Goal: Task Accomplishment & Management: Use online tool/utility

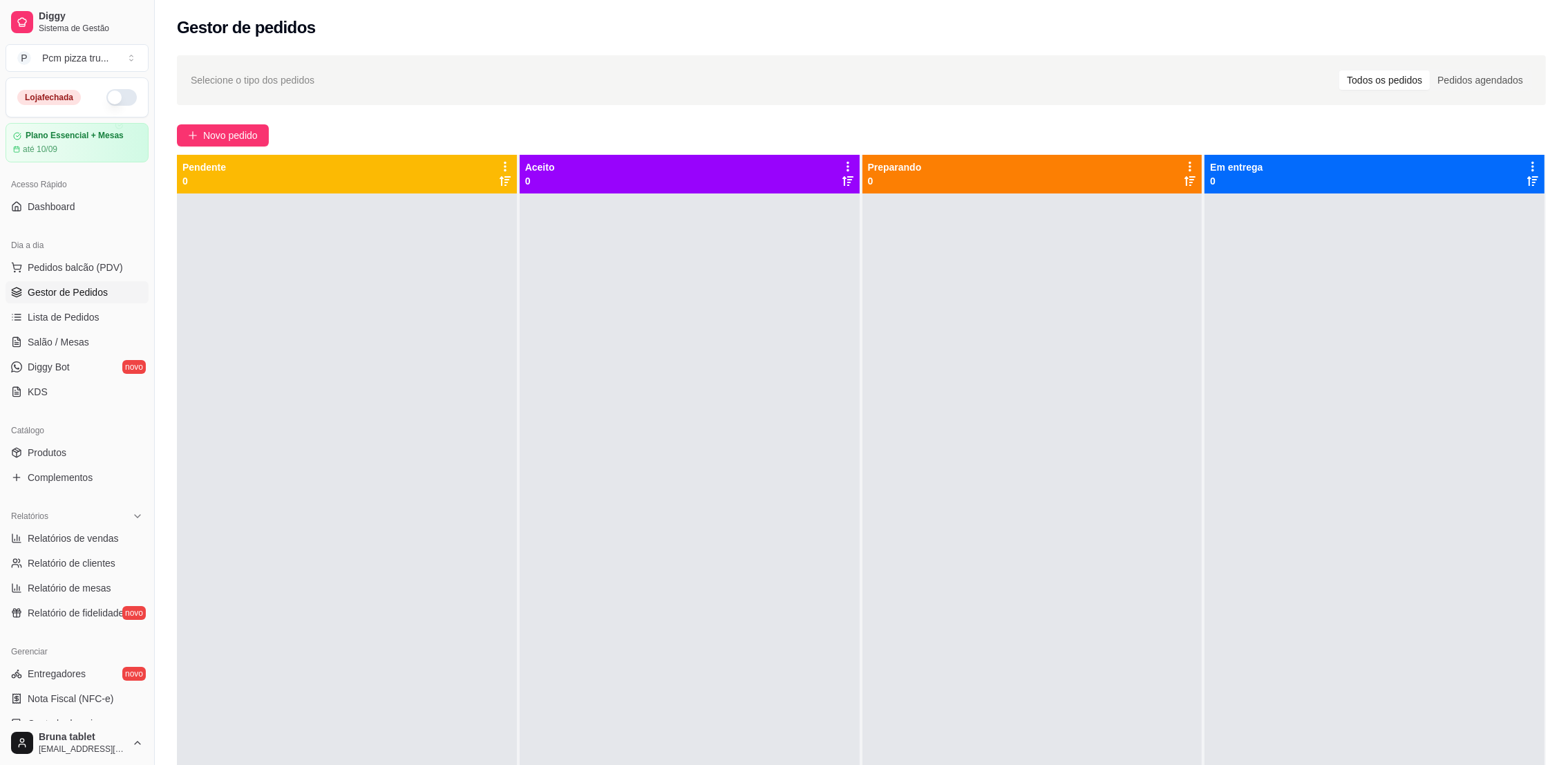
click at [107, 97] on button "button" at bounding box center [121, 97] width 30 height 17
click at [239, 130] on span "Novo pedido" at bounding box center [231, 136] width 55 height 16
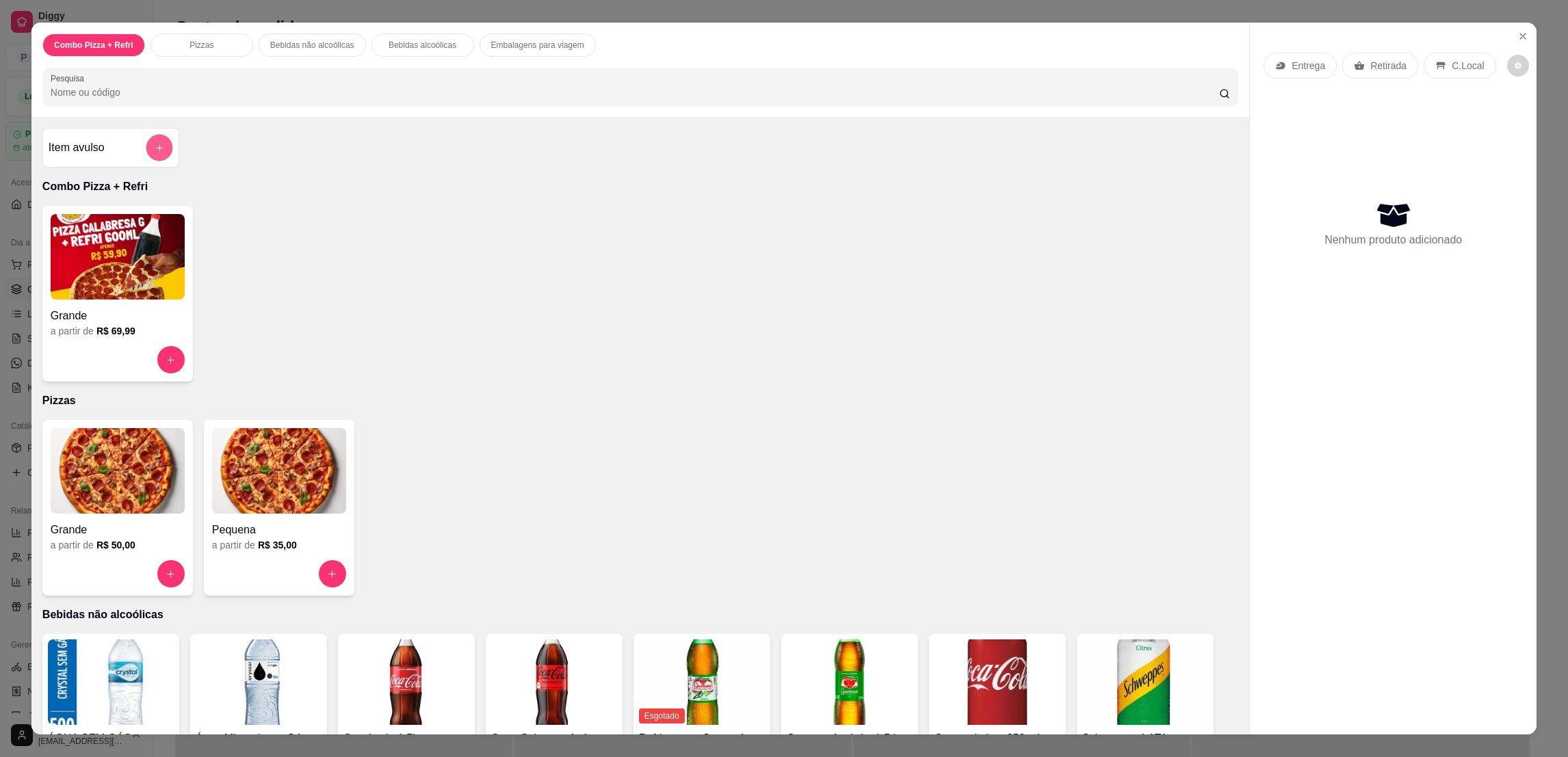
click at [164, 151] on button "add-separate-item" at bounding box center [159, 148] width 27 height 27
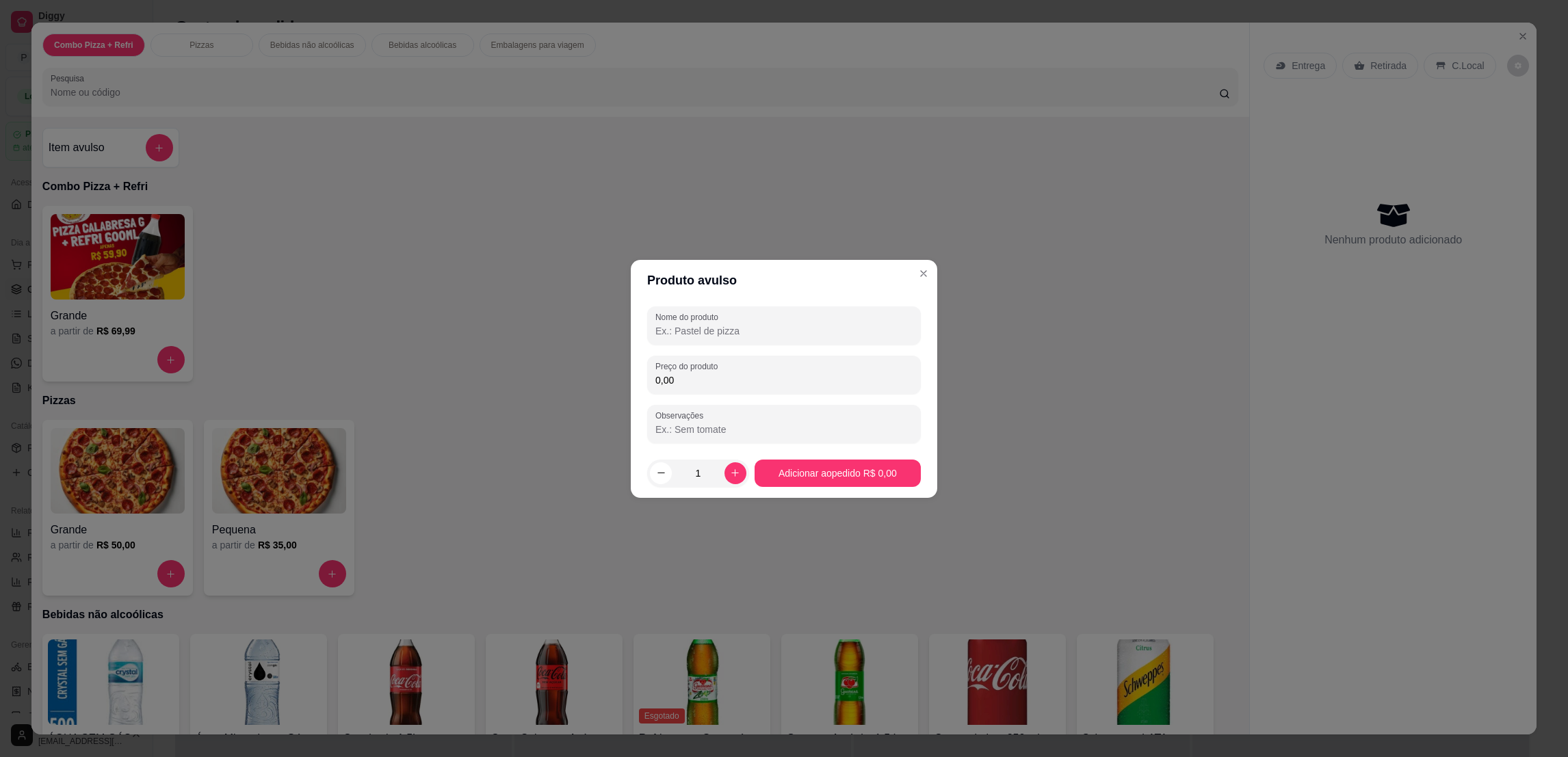
click at [692, 334] on input "Nome do produto" at bounding box center [784, 331] width 258 height 14
type input "MASSA FRESCA"
click at [732, 471] on icon "increase-product-quantity" at bounding box center [735, 472] width 11 height 11
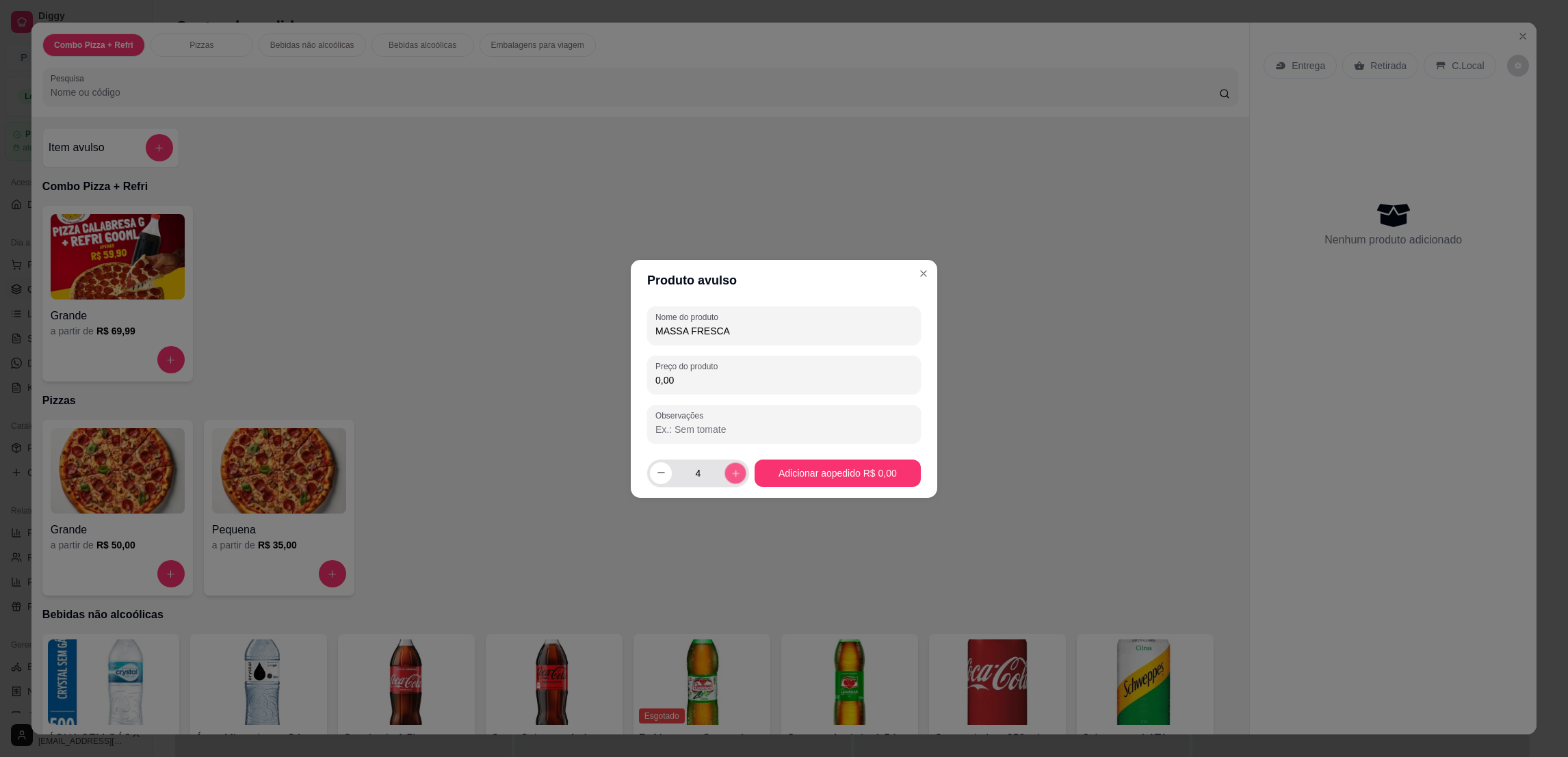
click at [732, 471] on icon "increase-product-quantity" at bounding box center [735, 472] width 11 height 11
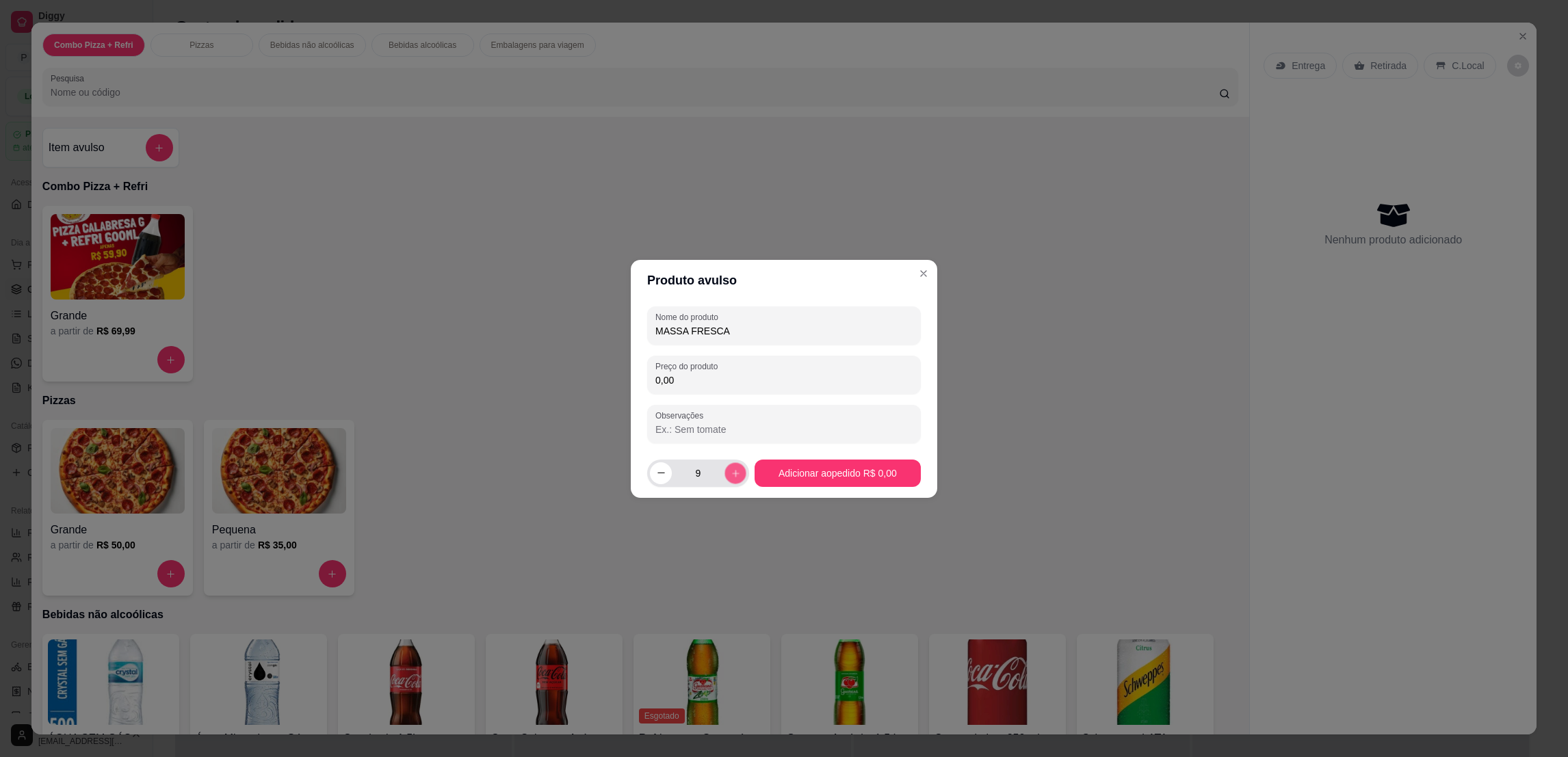
click at [732, 471] on icon "increase-product-quantity" at bounding box center [735, 472] width 11 height 11
type input "10"
click at [705, 386] on input "0,00" at bounding box center [784, 380] width 258 height 14
type input "10,00"
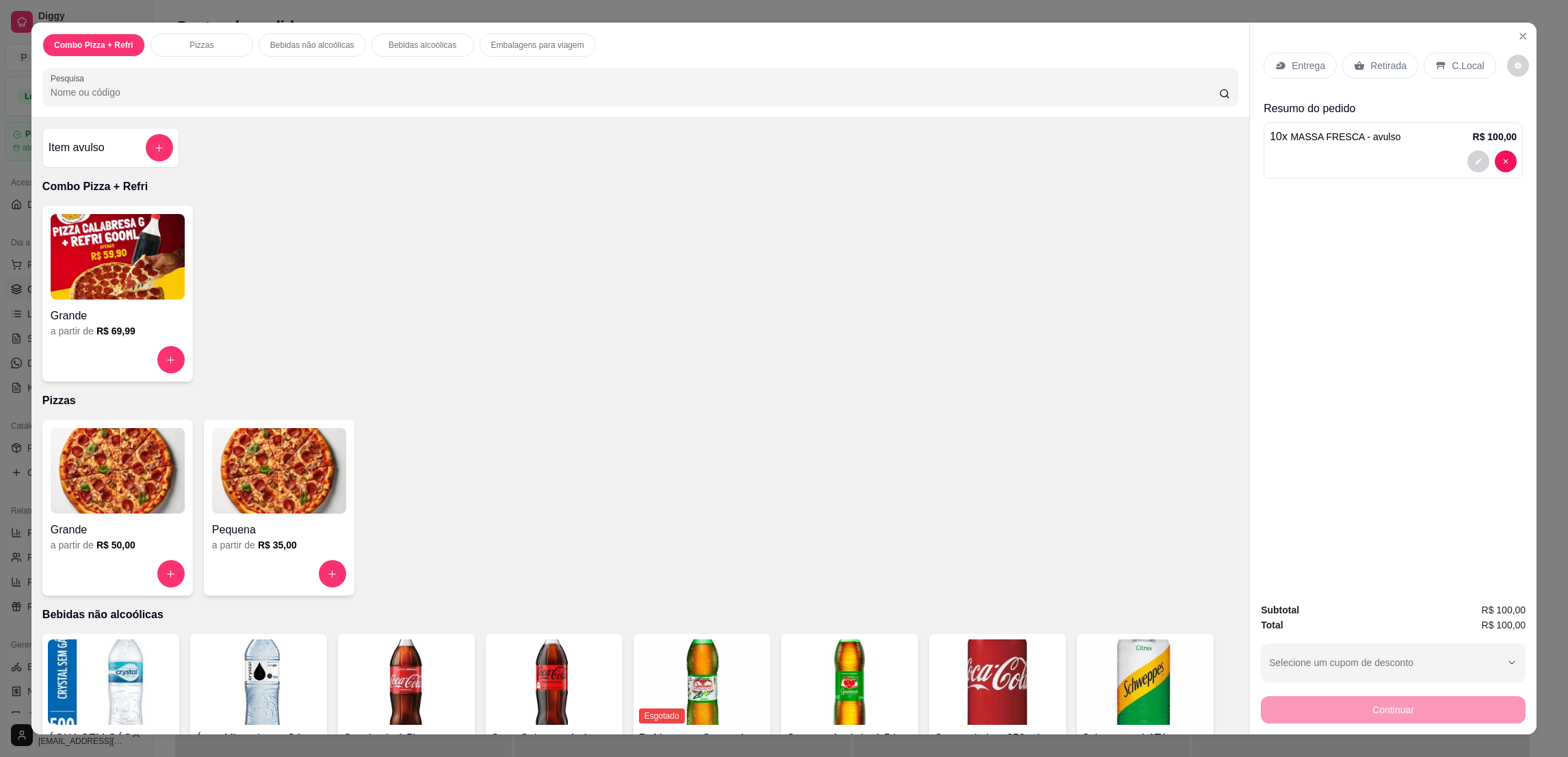
click at [1442, 53] on div "C.Local" at bounding box center [1460, 65] width 72 height 26
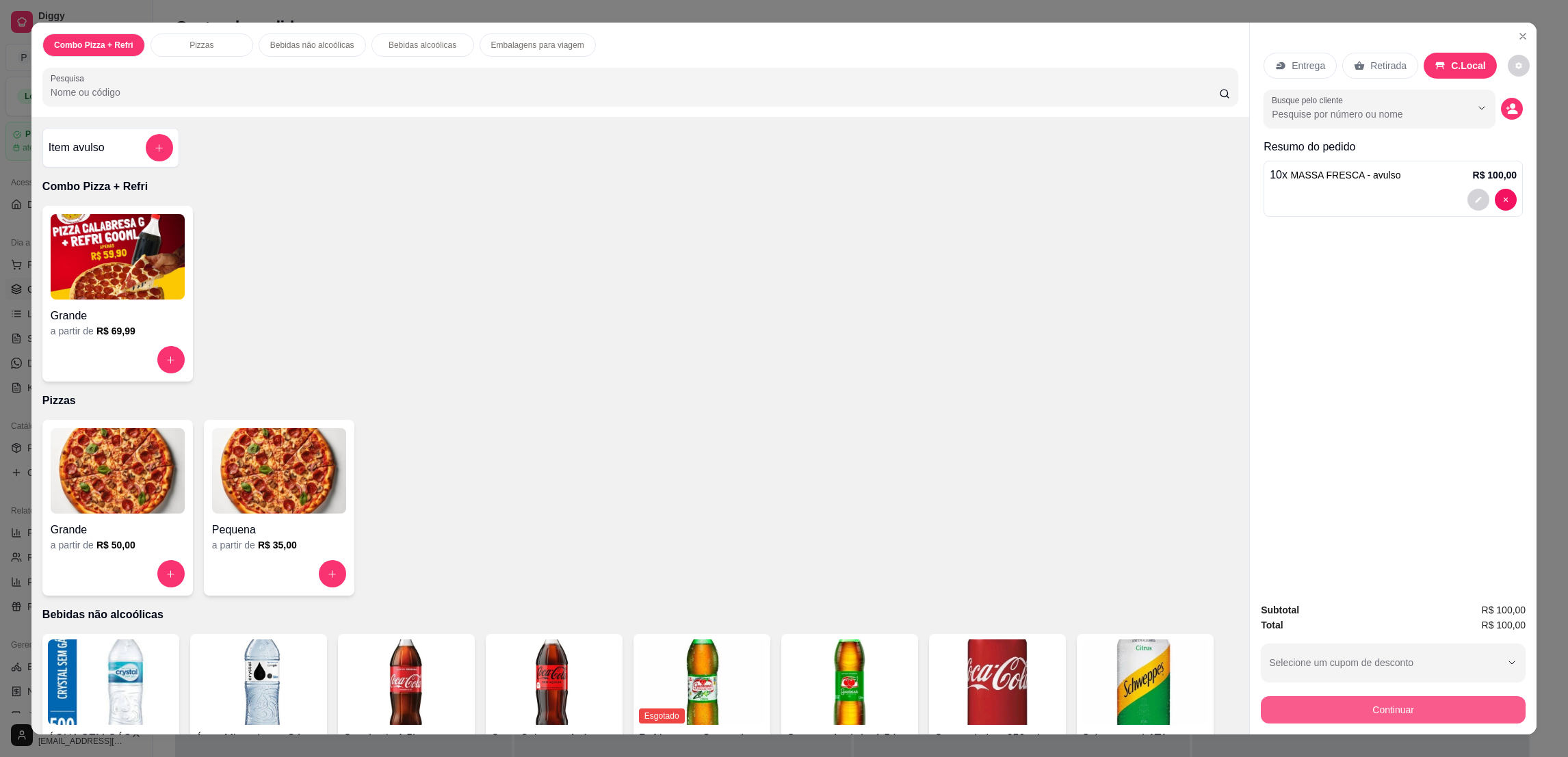
click at [1382, 713] on button "Continuar" at bounding box center [1393, 710] width 264 height 27
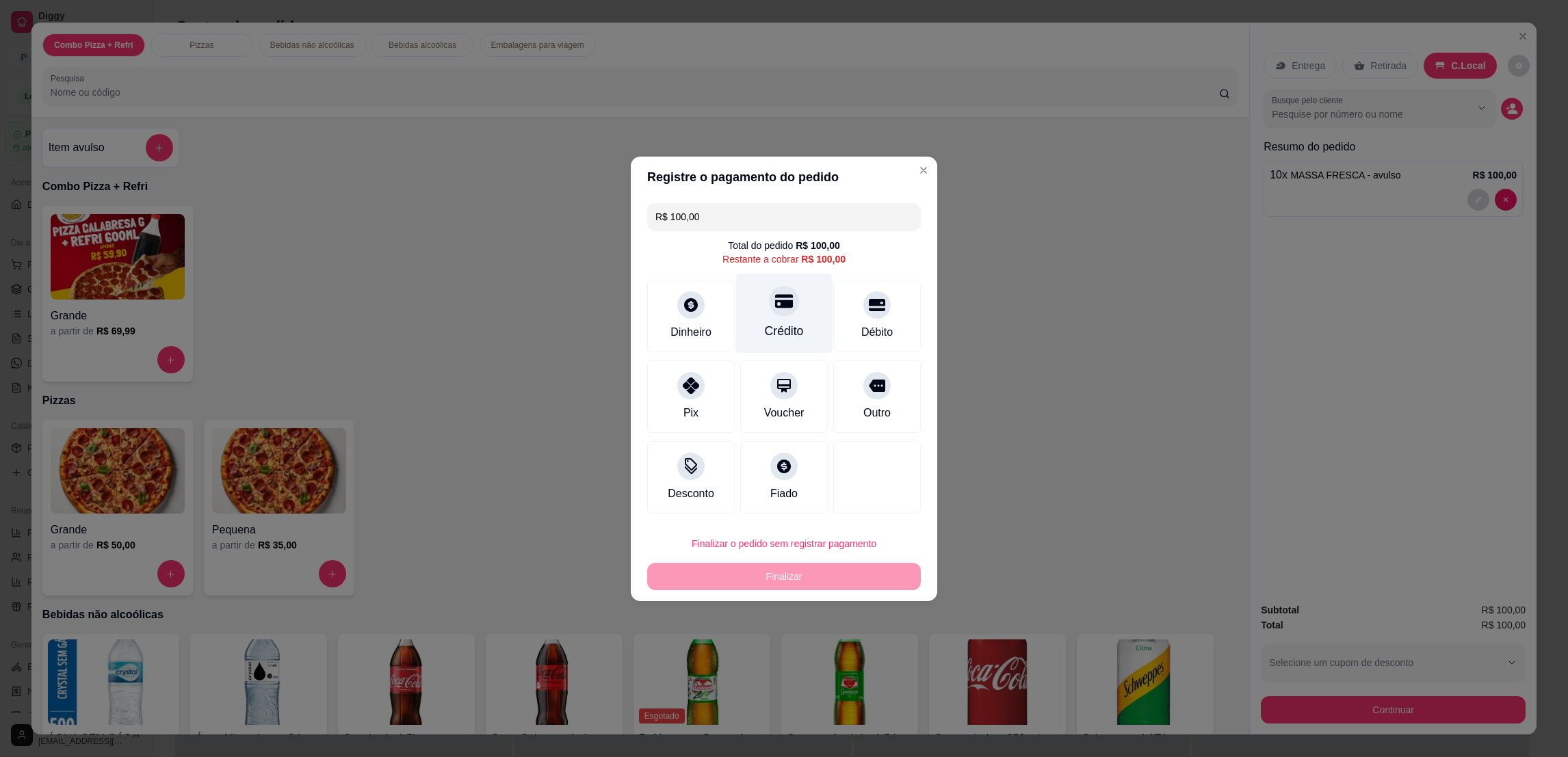
click at [753, 308] on div "Crédito" at bounding box center [784, 313] width 97 height 80
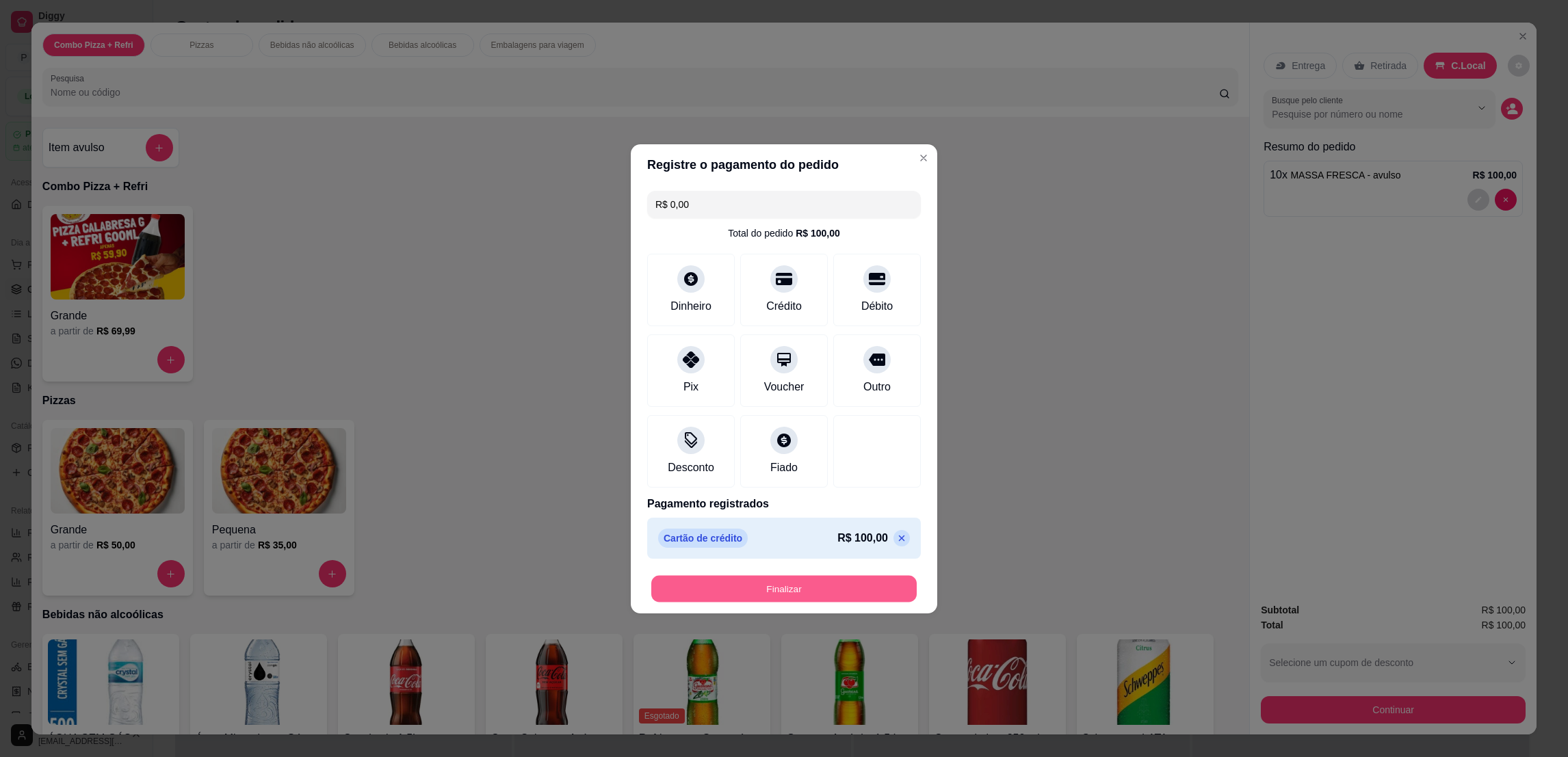
click at [877, 578] on button "Finalizar" at bounding box center [784, 589] width 265 height 27
type input "-R$ 100,00"
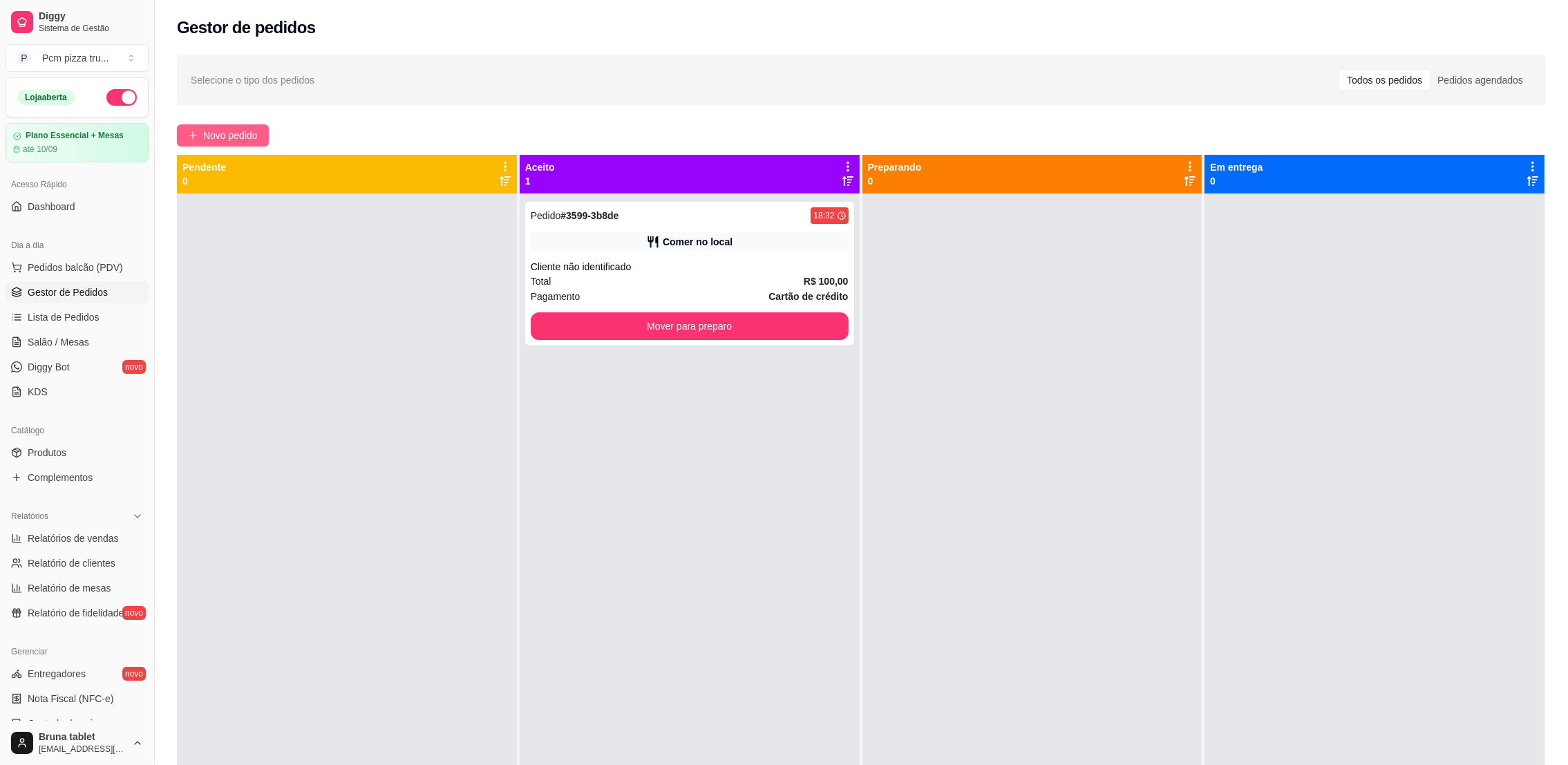
click at [205, 140] on span "Novo pedido" at bounding box center [231, 136] width 55 height 16
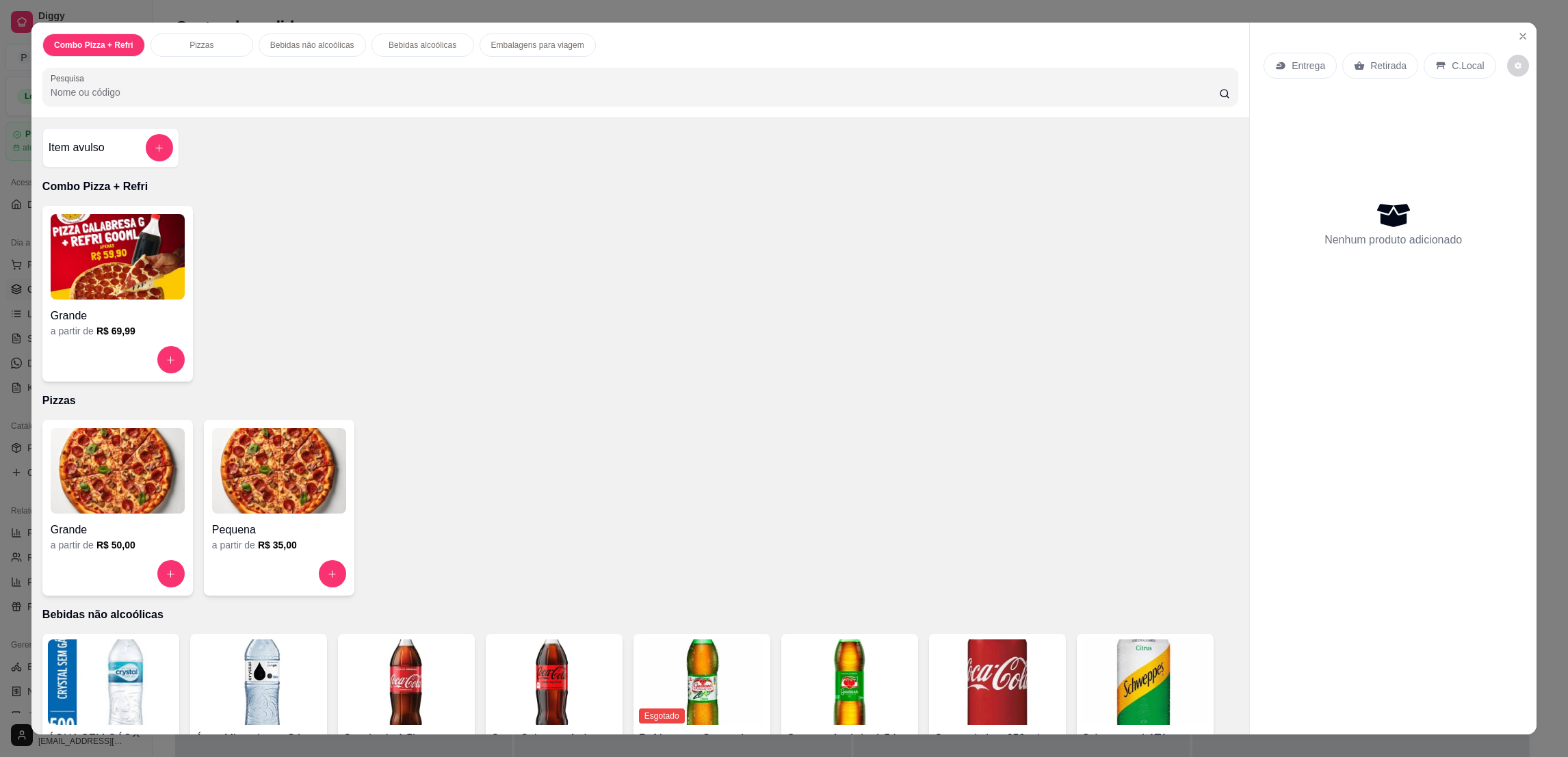
click at [102, 478] on img at bounding box center [117, 470] width 134 height 85
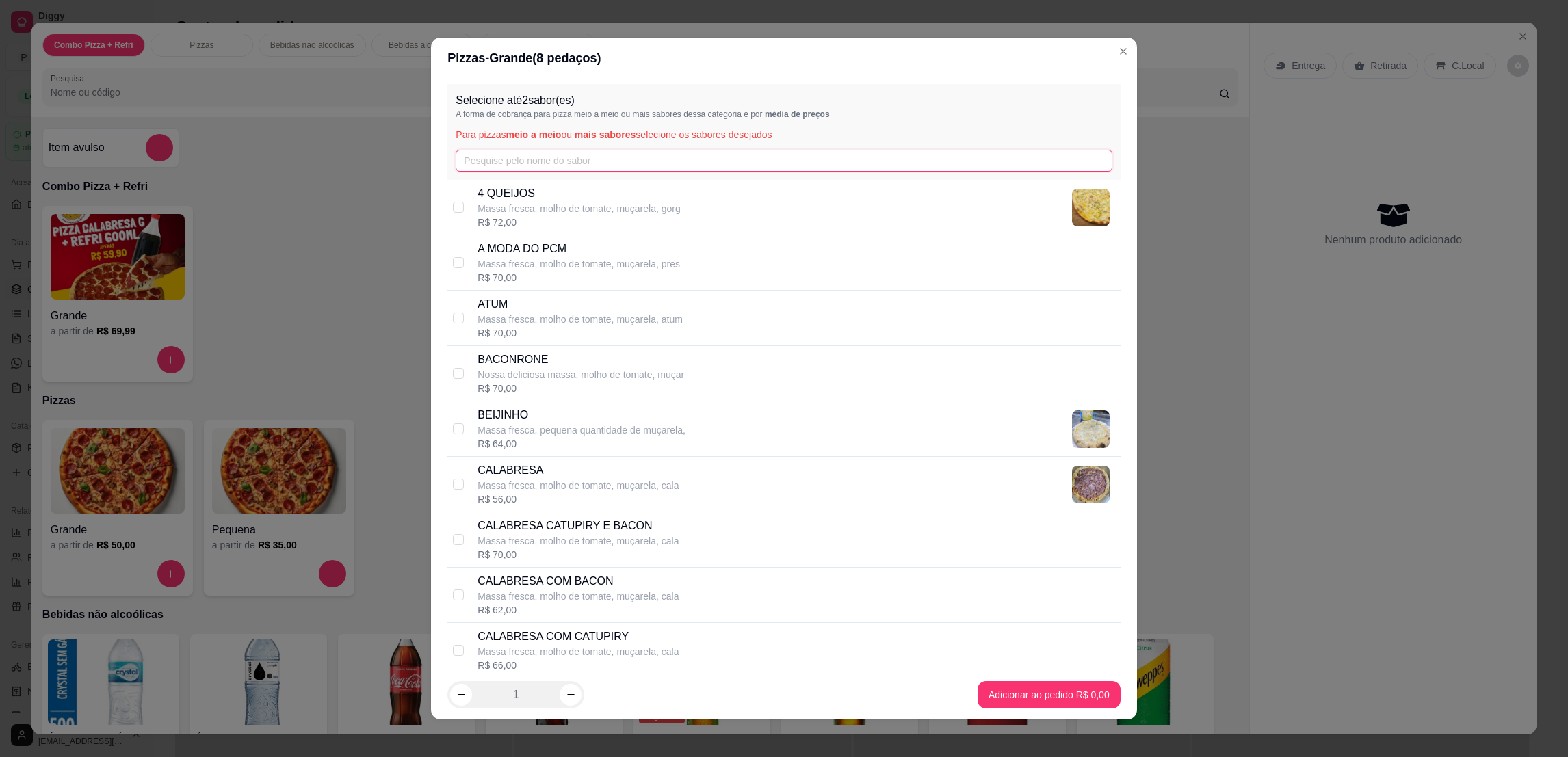
click at [524, 164] on input "text" at bounding box center [783, 161] width 656 height 22
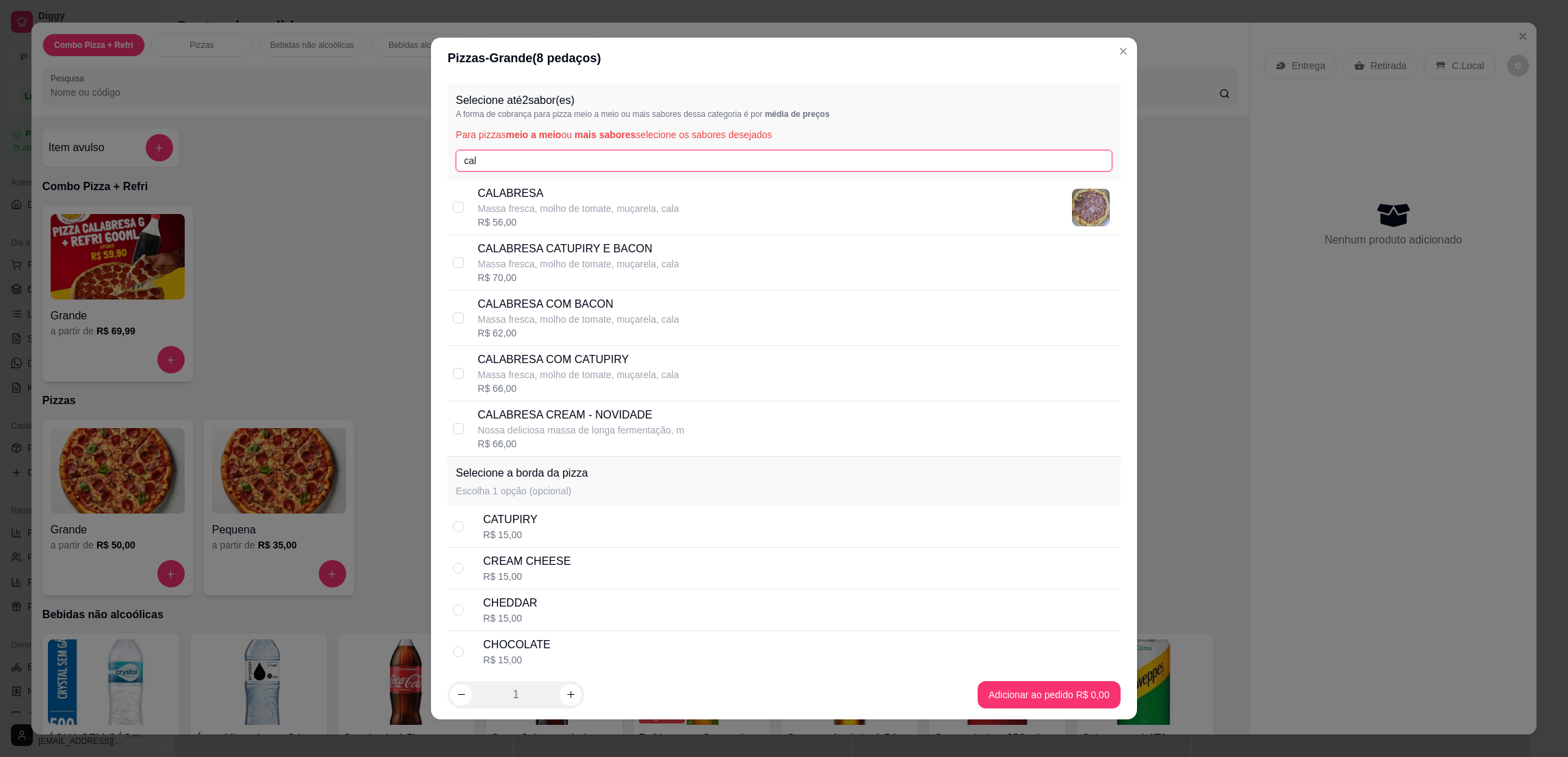
type input "cal"
click at [564, 256] on p "CALABRESA CATUPIRY E BACON" at bounding box center [578, 249] width 201 height 16
checkbox input "true"
click at [527, 152] on input "cal" at bounding box center [783, 161] width 656 height 22
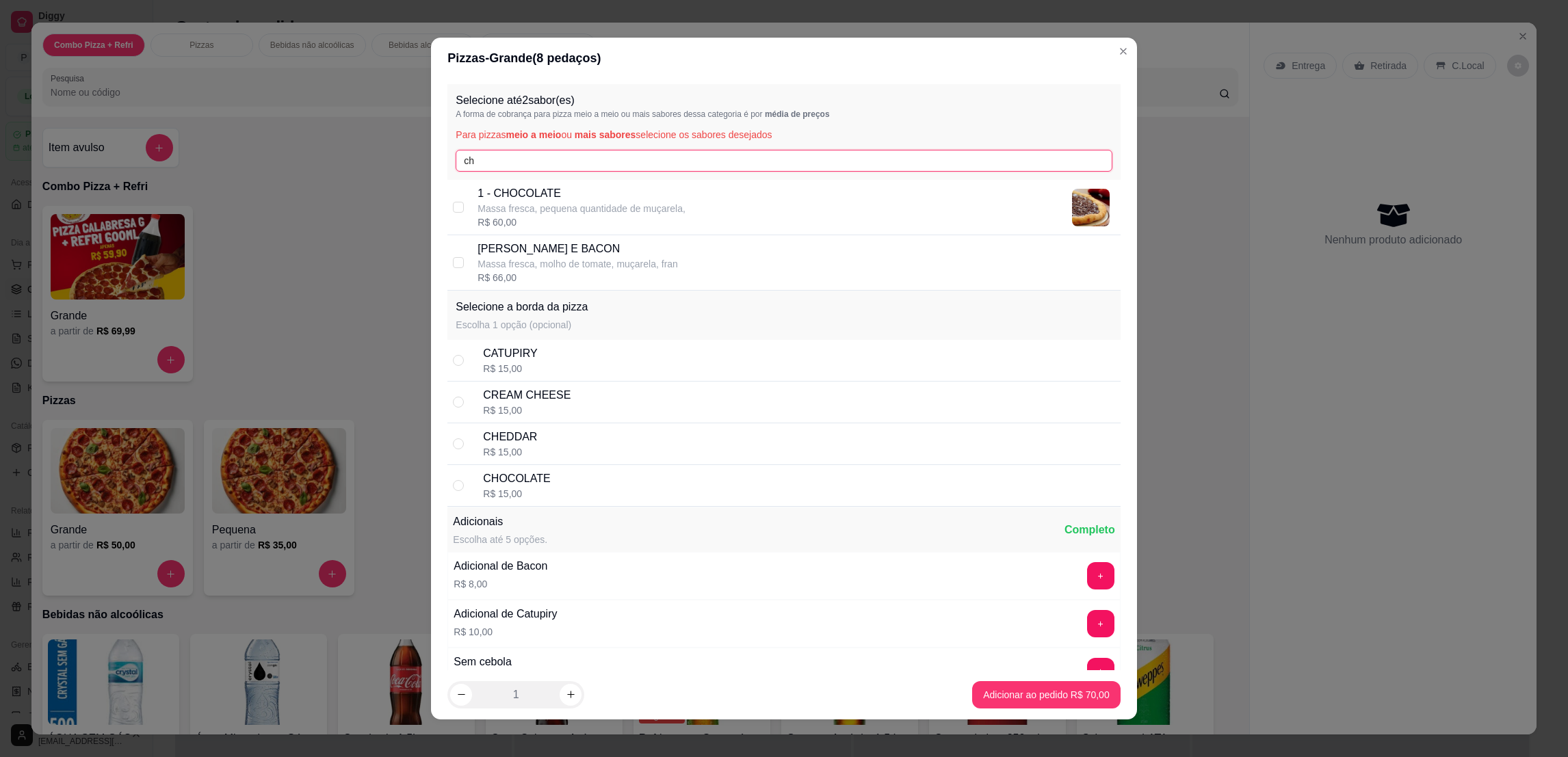
type input "ch"
click at [544, 197] on p "1 - CHOCOLATE" at bounding box center [581, 193] width 208 height 16
checkbox input "true"
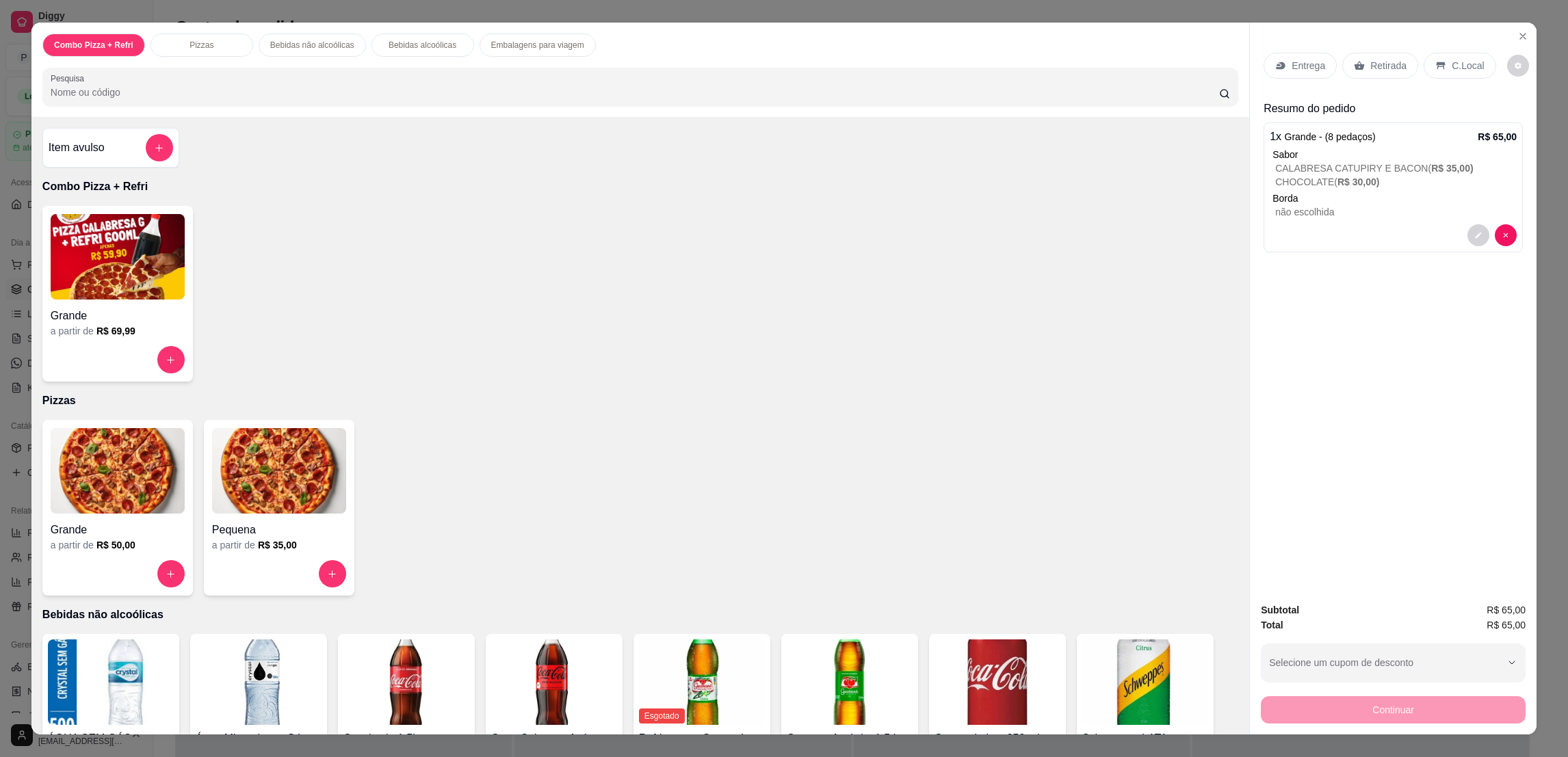
click at [1442, 75] on div "C.Local" at bounding box center [1460, 65] width 72 height 26
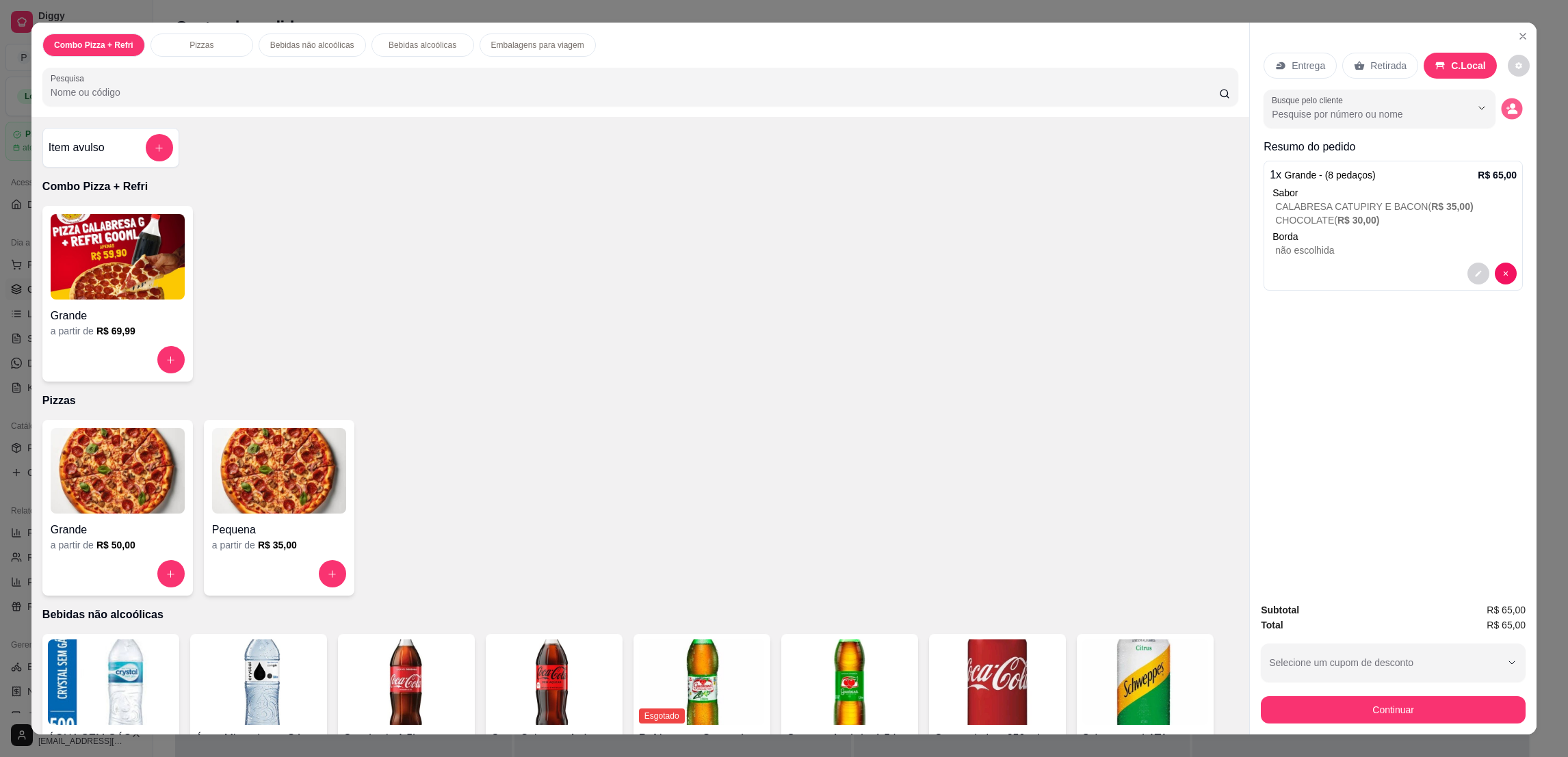
click at [1505, 109] on icon "decrease-product-quantity" at bounding box center [1511, 108] width 12 height 12
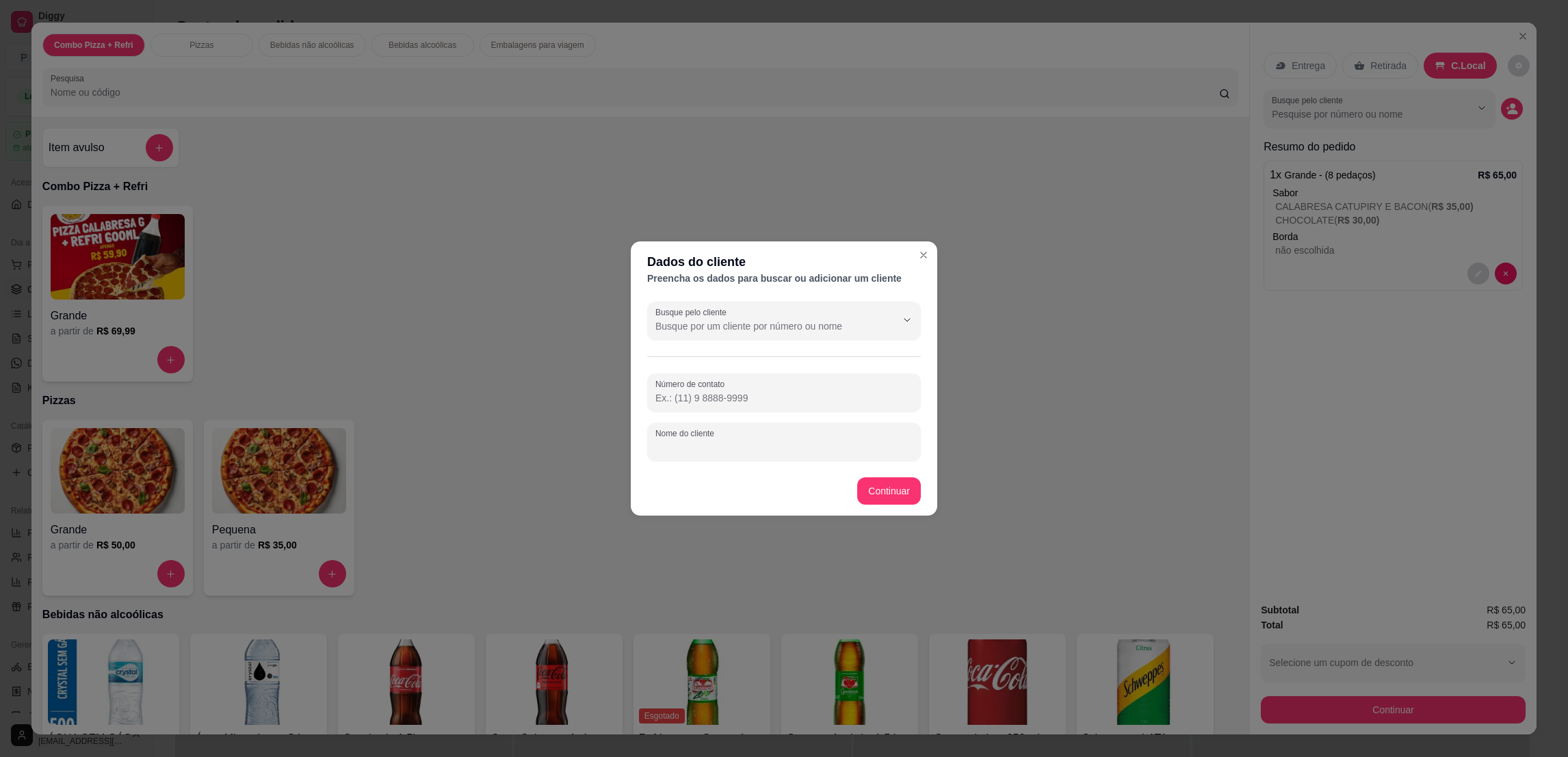
click at [707, 446] on input "Nome do cliente" at bounding box center [784, 447] width 258 height 14
type input "[PERSON_NAME]"
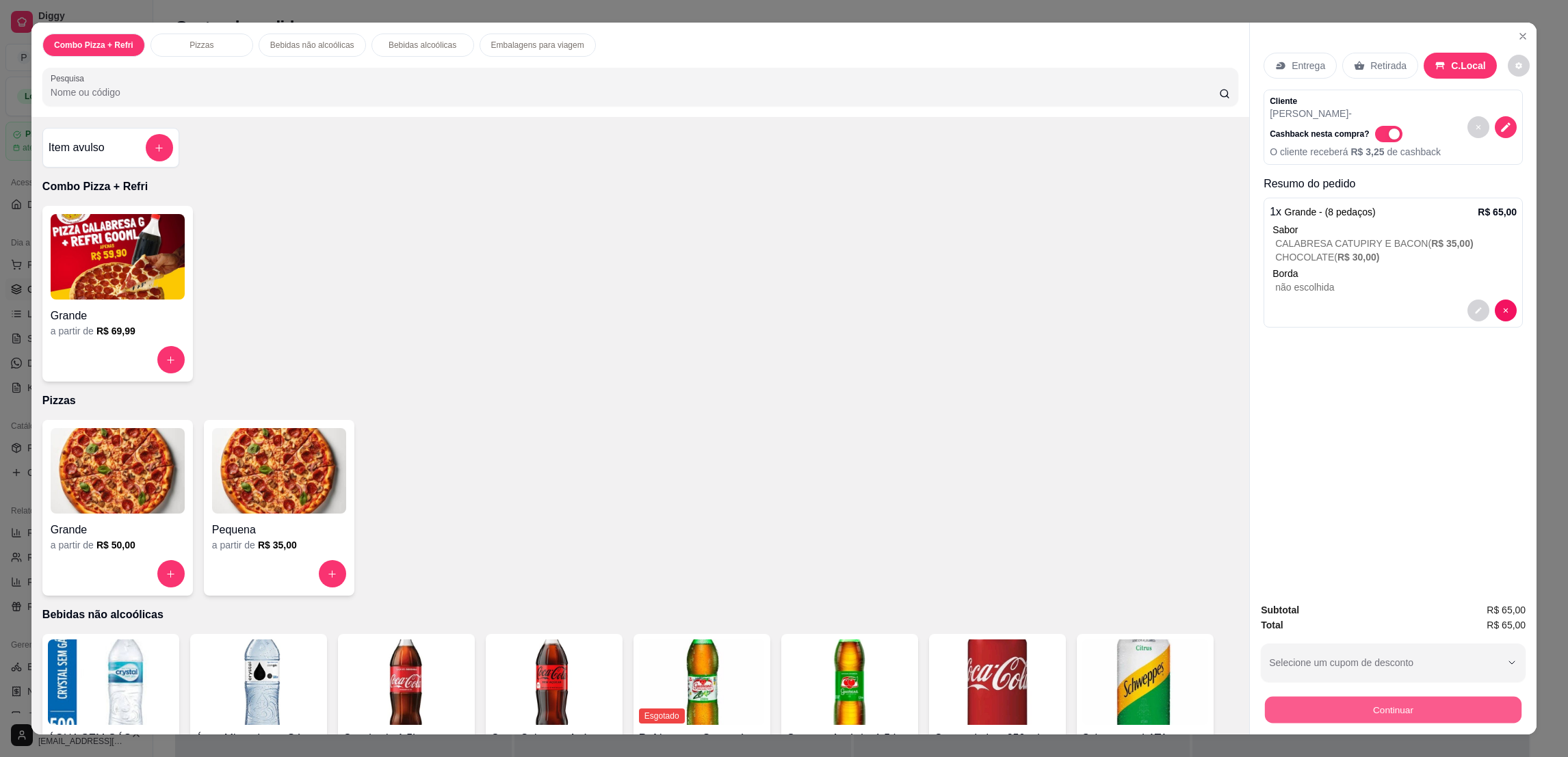
click at [1431, 715] on button "Continuar" at bounding box center [1393, 710] width 257 height 27
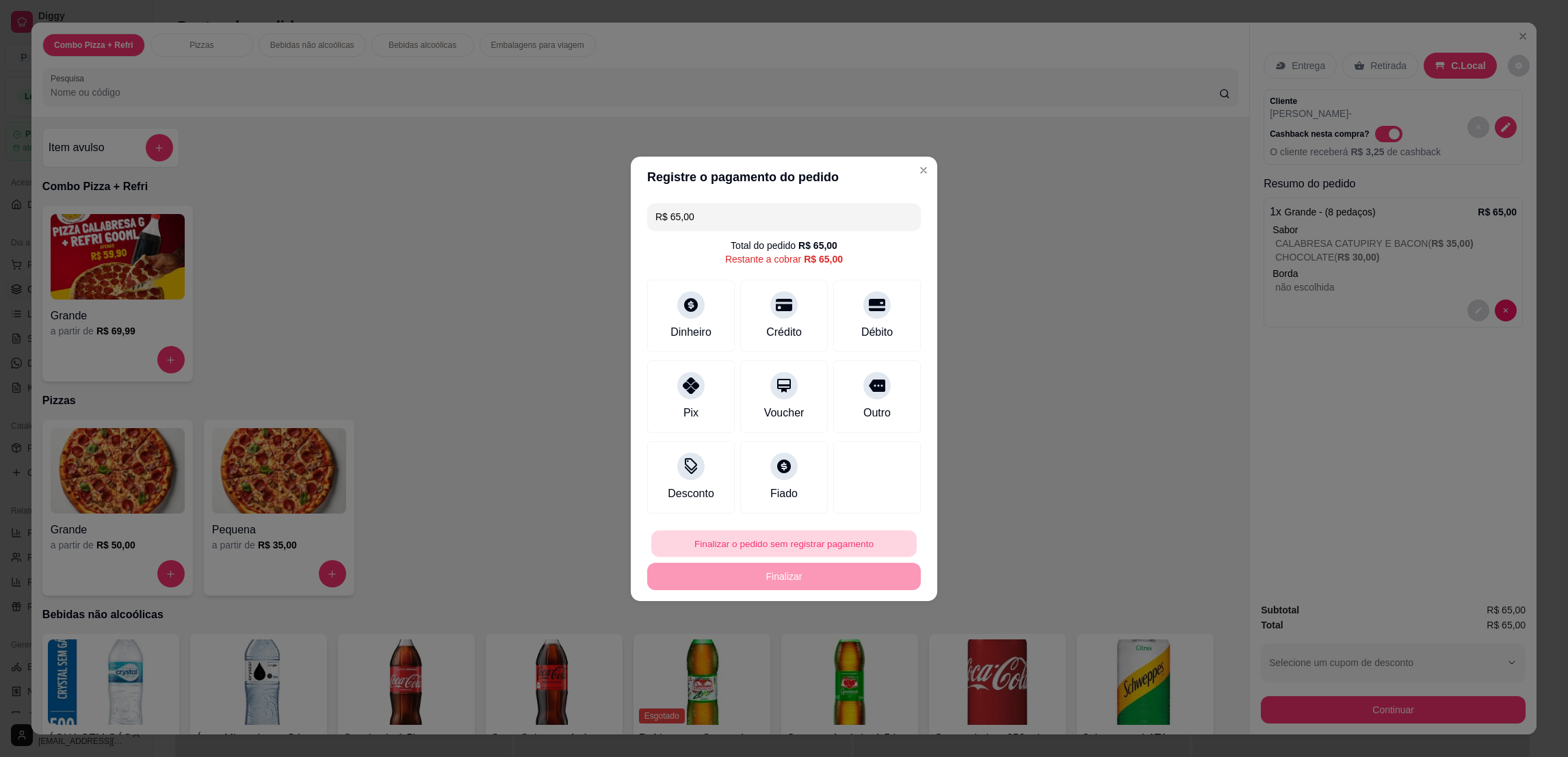
click at [793, 530] on button "Finalizar o pedido sem registrar pagamento" at bounding box center [784, 543] width 265 height 27
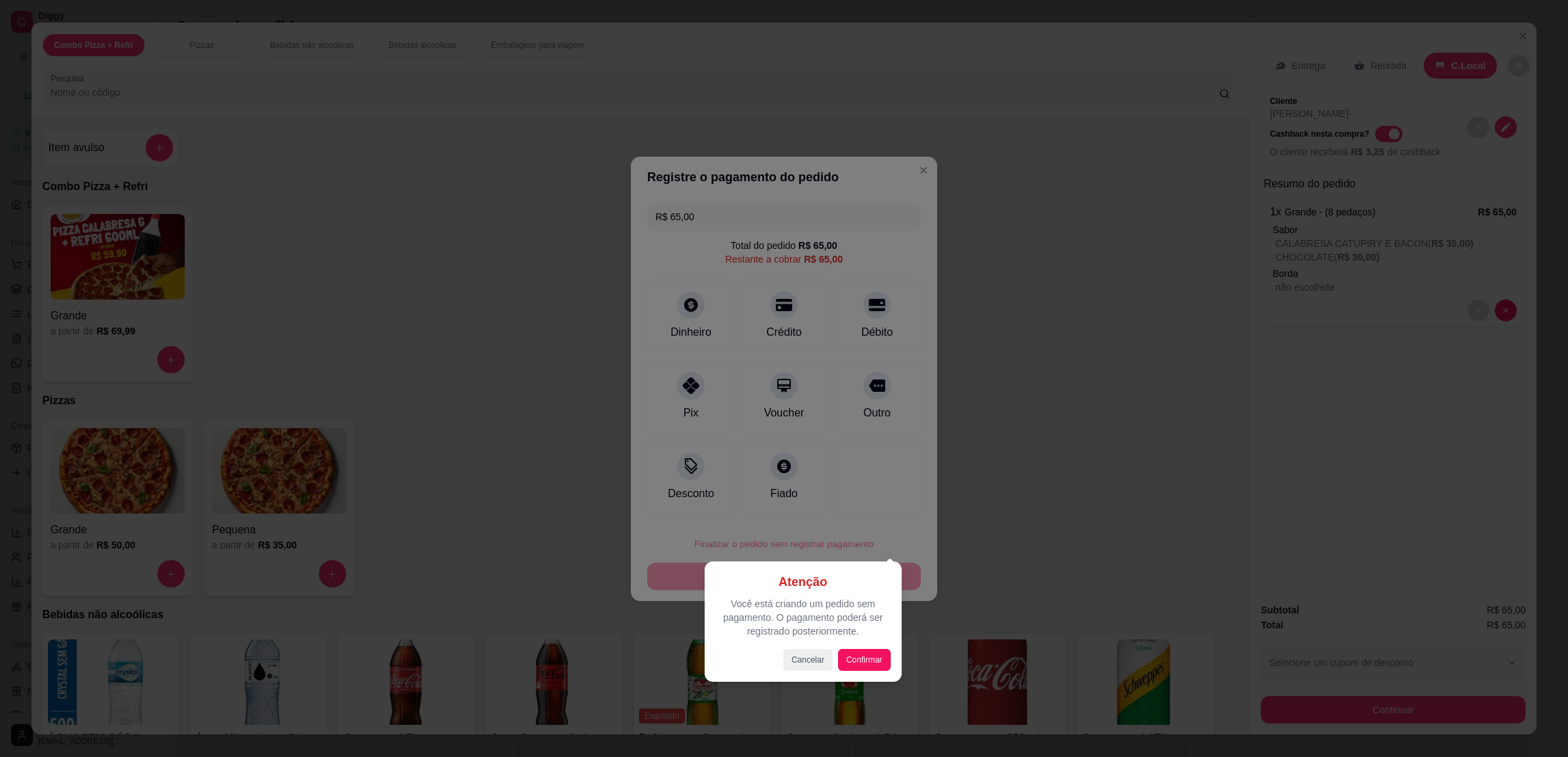
drag, startPoint x: 863, startPoint y: 643, endPoint x: 865, endPoint y: 669, distance: 26.1
click at [865, 669] on div "Atenção Você está criando um pedido sem pagamento. O pagamento poderá ser regis…" at bounding box center [803, 621] width 175 height 99
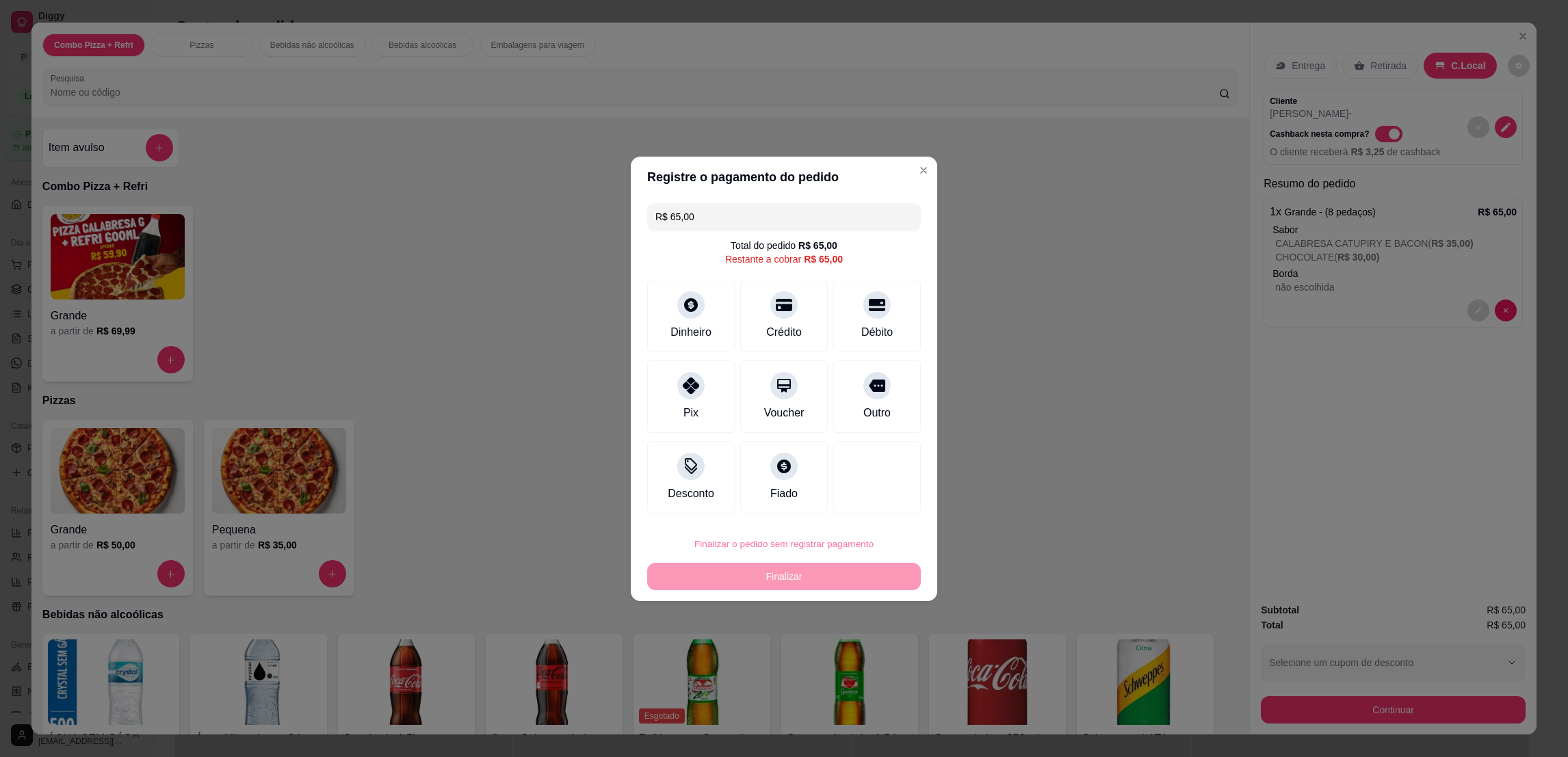
click at [865, 666] on button "Confirmar" at bounding box center [866, 655] width 48 height 20
type input "R$ 0,00"
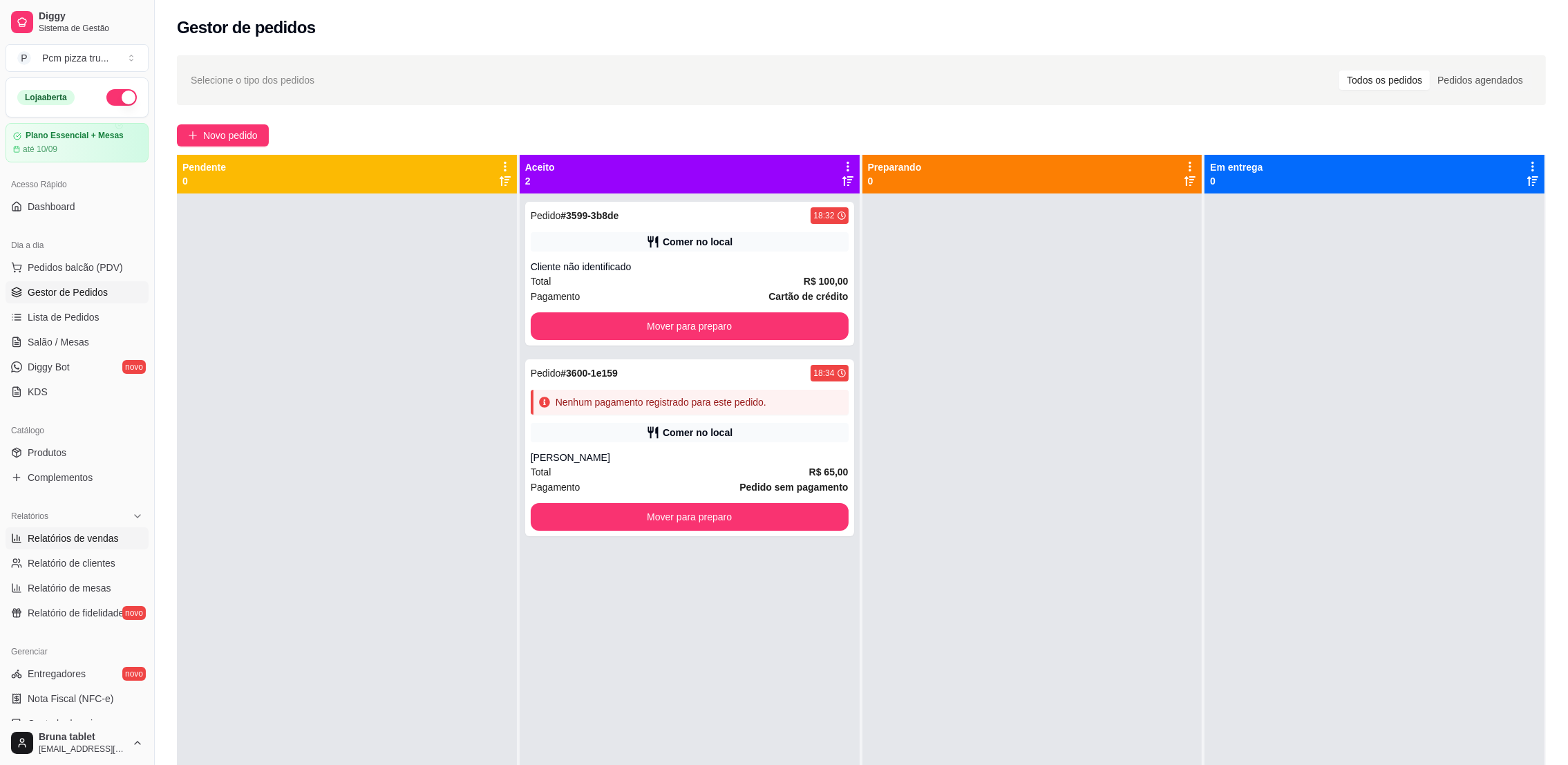
click at [36, 535] on span "Relatórios de vendas" at bounding box center [72, 538] width 91 height 14
